Goal: Information Seeking & Learning: Learn about a topic

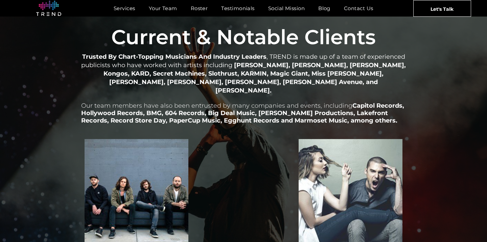
scroll to position [751, 0]
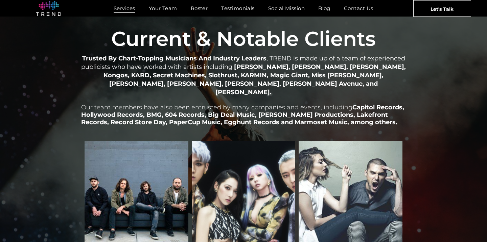
click at [125, 7] on span "Services" at bounding box center [125, 8] width 22 height 10
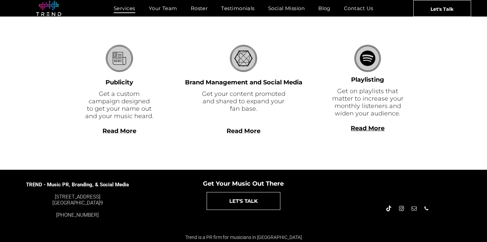
scroll to position [211, 0]
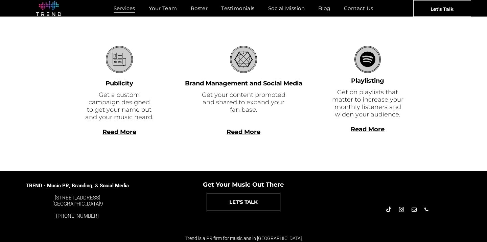
click at [122, 130] on span "Read More" at bounding box center [119, 131] width 34 height 7
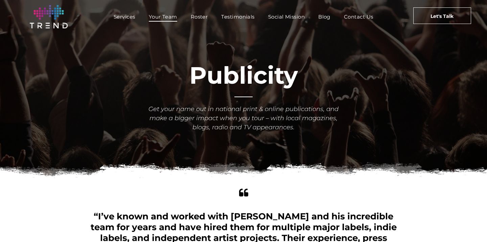
click at [149, 19] on span "Your Team" at bounding box center [163, 17] width 28 height 10
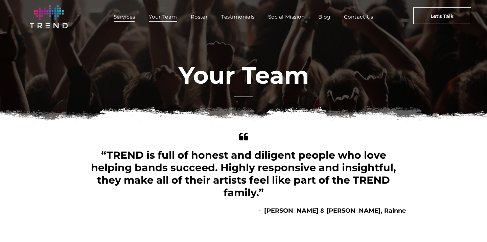
click at [121, 18] on span "Services" at bounding box center [125, 17] width 22 height 10
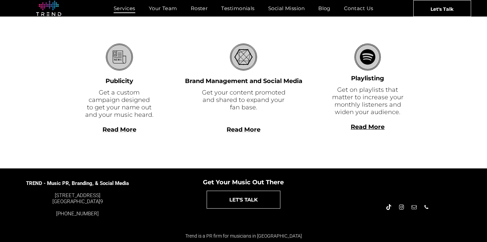
click at [124, 134] on div "Services Publicity Get a custom campaign designed to get your name out and your…" at bounding box center [121, 93] width 81 height 98
click at [123, 131] on span "Read More" at bounding box center [119, 129] width 34 height 7
